Goal: Task Accomplishment & Management: Manage account settings

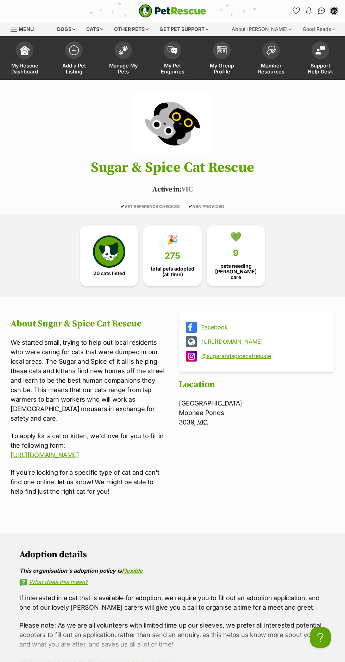
click at [193, 57] on link "My Pet Enquiries" at bounding box center [172, 59] width 49 height 42
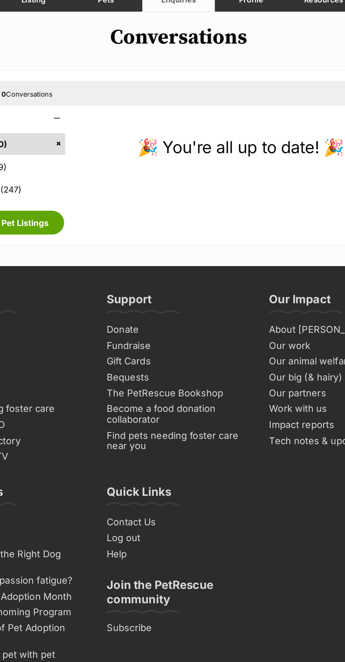
scroll to position [2, 0]
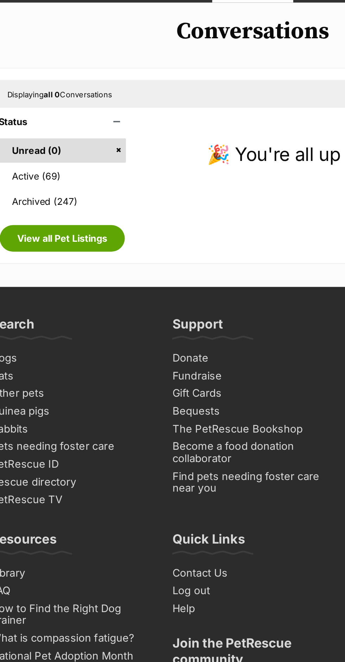
click at [87, 186] on link "Active (69)" at bounding box center [56, 183] width 77 height 15
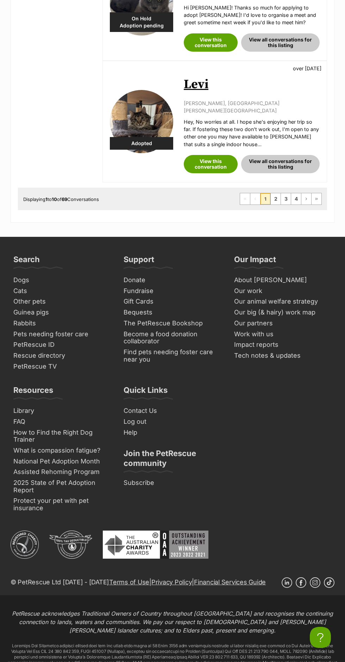
scroll to position [1112, 0]
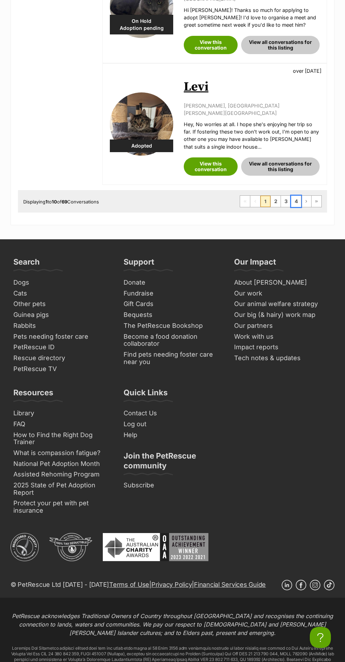
click at [296, 196] on link "4" at bounding box center [296, 201] width 10 height 11
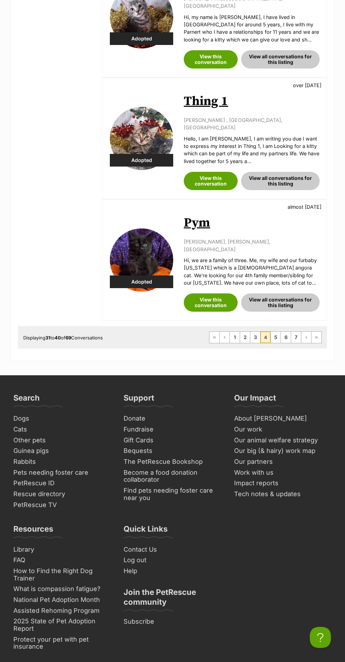
scroll to position [1067, 0]
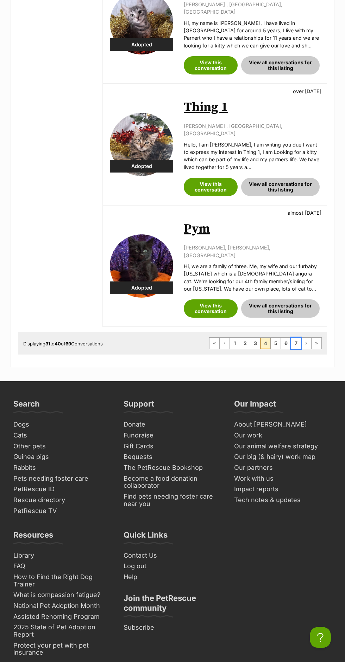
click at [296, 338] on link "7" at bounding box center [296, 343] width 10 height 11
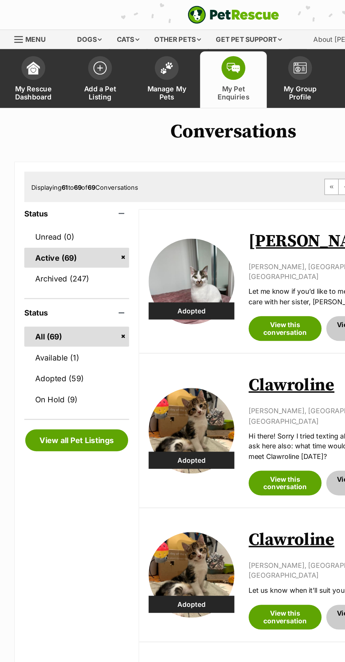
click at [195, 74] on link "My Pet Enquiries" at bounding box center [172, 59] width 49 height 42
